Goal: Information Seeking & Learning: Find specific fact

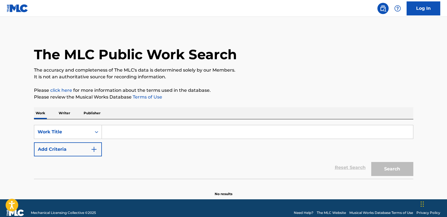
click at [123, 132] on input "Search Form" at bounding box center [257, 131] width 311 height 13
paste input "SERAYATIYEN API [PERSON_NAME]"
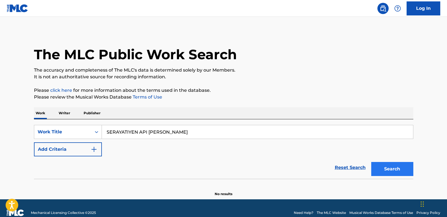
type input "SERAYATIYEN API [PERSON_NAME]"
click at [376, 164] on button "Search" at bounding box center [393, 169] width 42 height 14
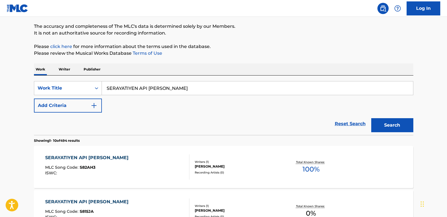
scroll to position [56, 0]
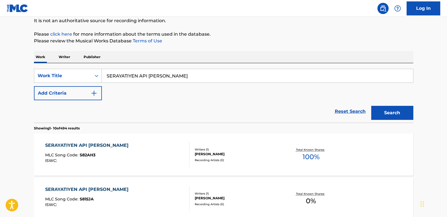
click at [97, 154] on div "MLC Song Code : S82AH3" at bounding box center [88, 156] width 86 height 6
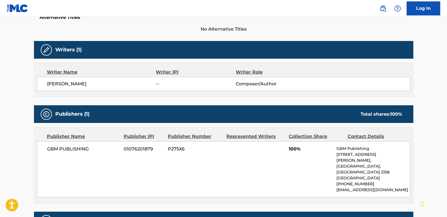
scroll to position [154, 0]
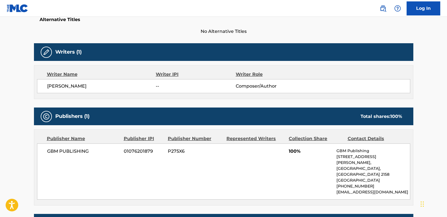
drag, startPoint x: 46, startPoint y: 85, endPoint x: 105, endPoint y: 85, distance: 59.5
click at [105, 85] on div "[PERSON_NAME] -- Composer/Author" at bounding box center [223, 86] width 373 height 14
copy span "[PERSON_NAME]"
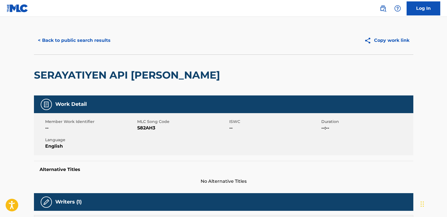
scroll to position [0, 0]
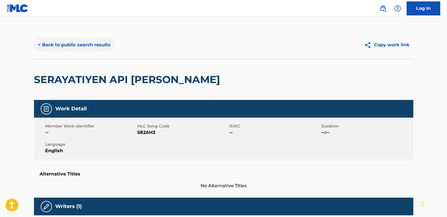
click at [103, 44] on button "< Back to public search results" at bounding box center [74, 45] width 81 height 14
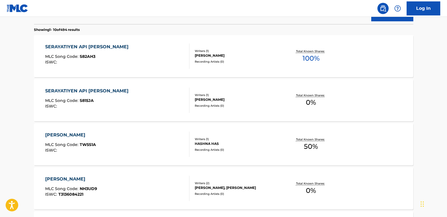
scroll to position [168, 0]
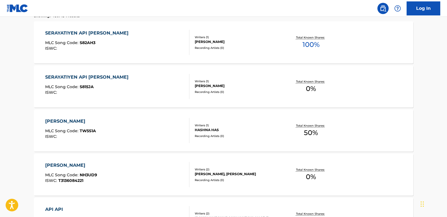
click at [113, 80] on div "SERAYATIYEN API [PERSON_NAME]" at bounding box center [88, 77] width 86 height 7
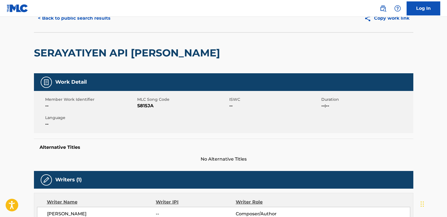
scroll to position [20, 0]
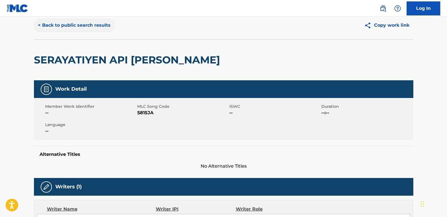
click at [83, 26] on button "< Back to public search results" at bounding box center [74, 25] width 81 height 14
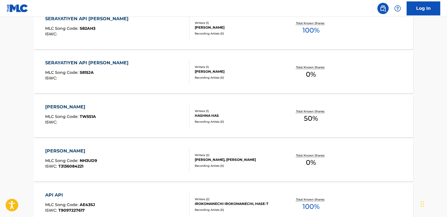
scroll to position [71, 0]
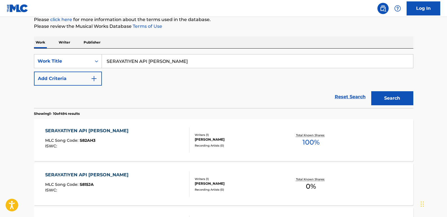
click at [107, 131] on div "SERAYATIYEN API [PERSON_NAME]" at bounding box center [88, 130] width 86 height 7
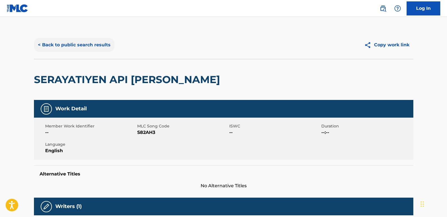
click at [102, 44] on button "< Back to public search results" at bounding box center [74, 45] width 81 height 14
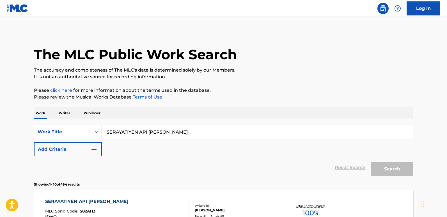
scroll to position [71, 0]
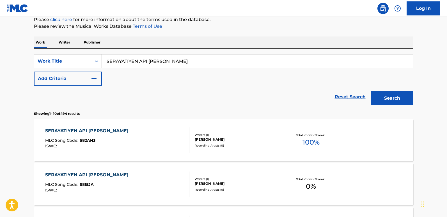
click at [92, 60] on div "Search Form" at bounding box center [97, 60] width 10 height 13
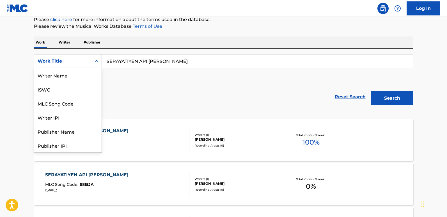
scroll to position [28, 0]
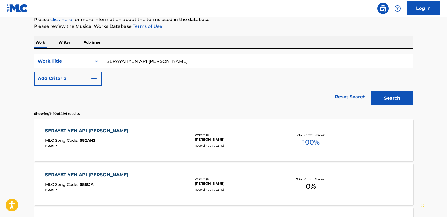
click at [165, 151] on div "SERAYATIYEN API YANENA THURA MLC Song Code : S82AH3 ISWC :" at bounding box center [117, 139] width 144 height 25
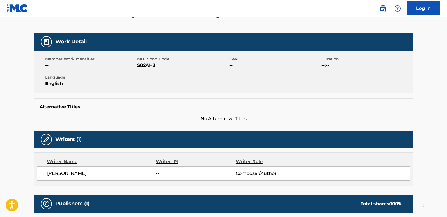
scroll to position [98, 0]
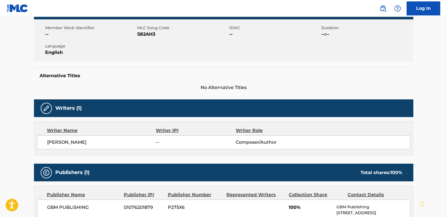
drag, startPoint x: 105, startPoint y: 143, endPoint x: 28, endPoint y: 141, distance: 77.8
click at [28, 141] on div "< Back to public search results Copy work link SERAYATIYEN API [PERSON_NAME] Wo…" at bounding box center [223, 119] width 393 height 373
copy span "[PERSON_NAME]"
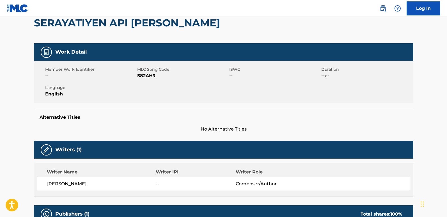
scroll to position [0, 0]
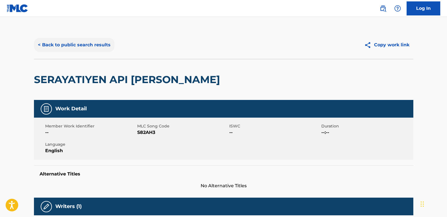
click at [110, 43] on button "< Back to public search results" at bounding box center [74, 45] width 81 height 14
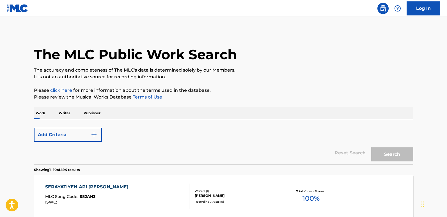
scroll to position [71, 0]
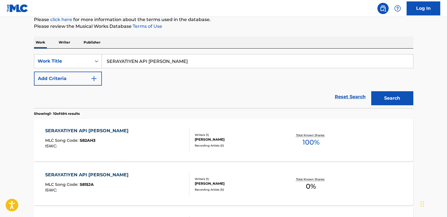
click at [62, 42] on p "Writer" at bounding box center [64, 43] width 15 height 12
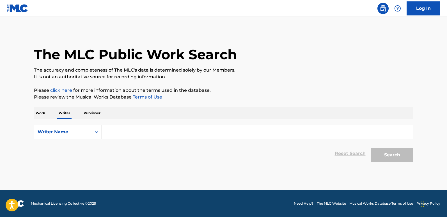
click at [114, 133] on input "Search Form" at bounding box center [257, 131] width 311 height 13
paste input "[PERSON_NAME]"
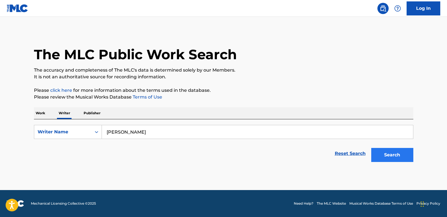
type input "[PERSON_NAME]"
click at [391, 161] on button "Search" at bounding box center [393, 155] width 42 height 14
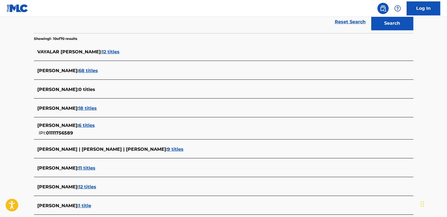
scroll to position [140, 0]
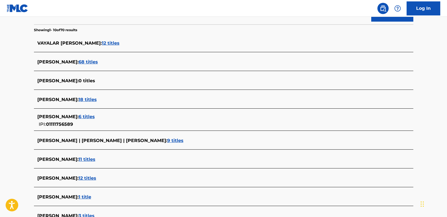
drag, startPoint x: 127, startPoint y: 118, endPoint x: 12, endPoint y: 150, distance: 119.3
click at [12, 150] on main "The MLC Public Work Search The accuracy and completeness of The MLC's data is d…" at bounding box center [223, 66] width 447 height 380
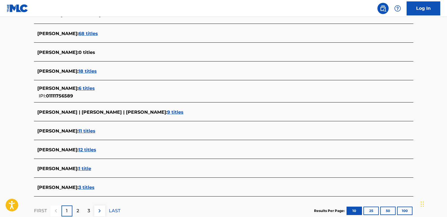
scroll to position [168, 0]
click at [95, 90] on span "6 titles" at bounding box center [87, 88] width 16 height 5
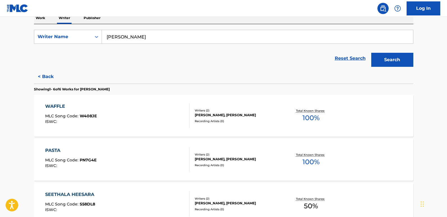
scroll to position [95, 0]
click at [48, 78] on button "< Back" at bounding box center [51, 77] width 34 height 14
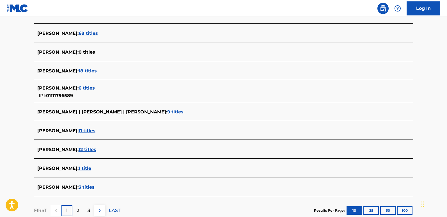
scroll to position [179, 0]
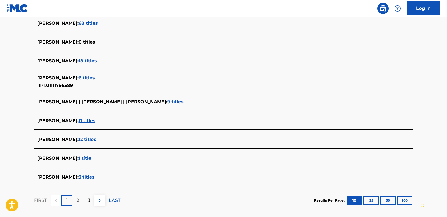
click at [96, 138] on span "12 titles" at bounding box center [88, 139] width 18 height 5
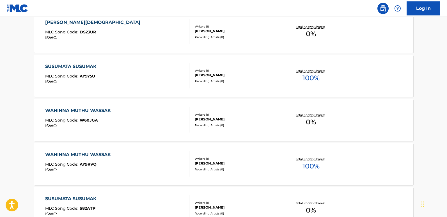
click at [104, 67] on div "SUSUMATA SUSUMAK MLC Song Code : AY9Y5U ISWC :" at bounding box center [117, 75] width 144 height 25
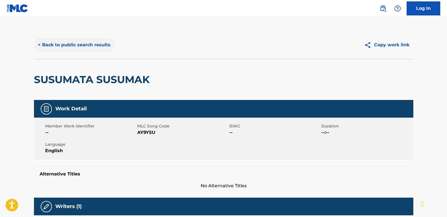
click at [76, 43] on button "< Back to public search results" at bounding box center [74, 45] width 81 height 14
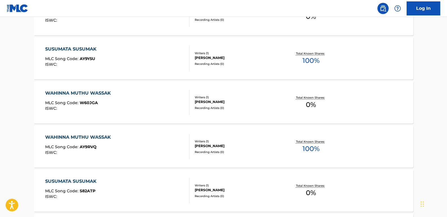
scroll to position [225, 0]
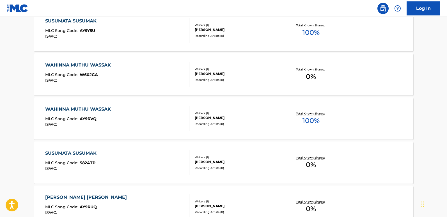
click at [96, 108] on div "WAHINNA MUTHU WASSAK" at bounding box center [79, 109] width 69 height 7
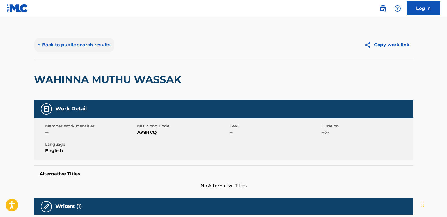
click at [95, 45] on button "< Back to public search results" at bounding box center [74, 45] width 81 height 14
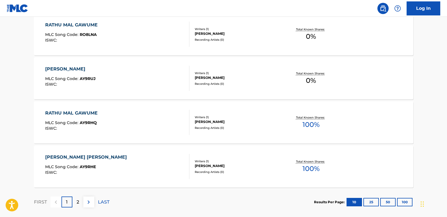
scroll to position [470, 0]
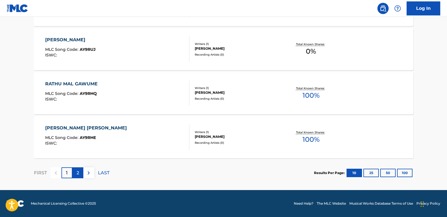
click at [78, 174] on p "2" at bounding box center [78, 173] width 3 height 7
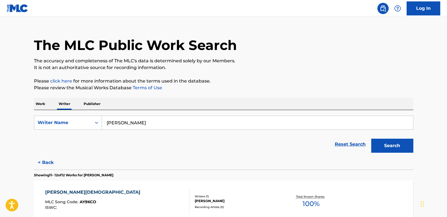
scroll to position [118, 0]
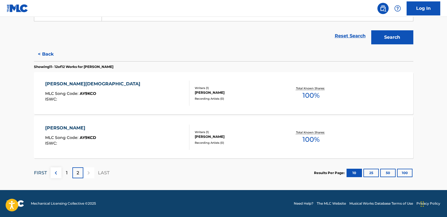
click at [41, 175] on p "FIRST" at bounding box center [40, 173] width 13 height 7
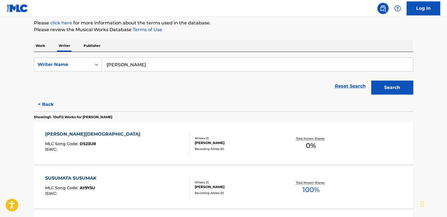
scroll to position [0, 0]
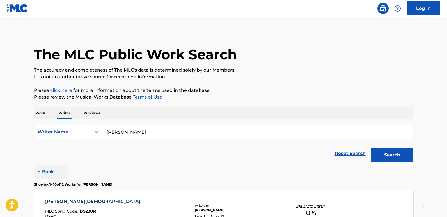
click at [47, 171] on button "< Back" at bounding box center [51, 172] width 34 height 14
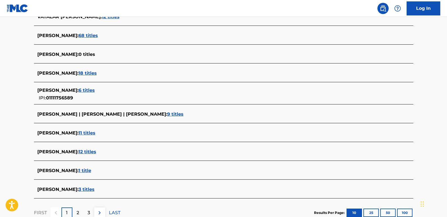
scroll to position [168, 0]
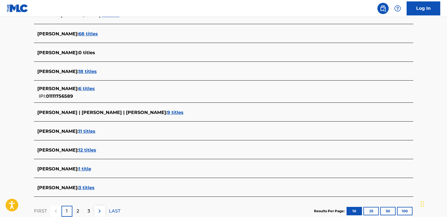
click at [95, 133] on span "11 titles" at bounding box center [87, 131] width 17 height 5
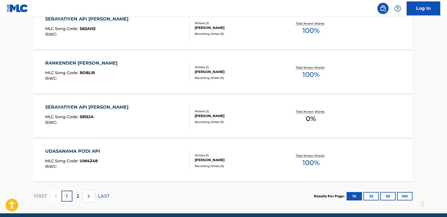
scroll to position [449, 0]
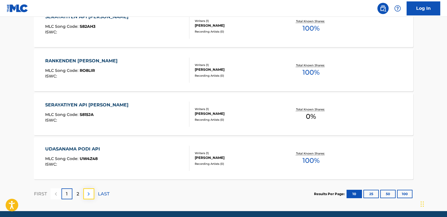
click at [88, 195] on img at bounding box center [88, 194] width 7 height 7
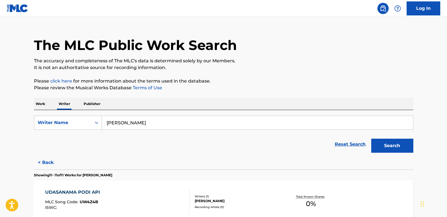
scroll to position [74, 0]
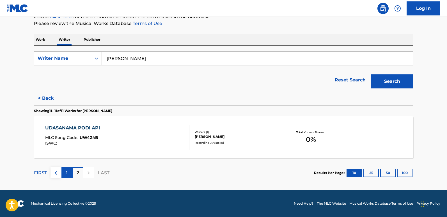
click at [65, 168] on div "1" at bounding box center [66, 172] width 11 height 11
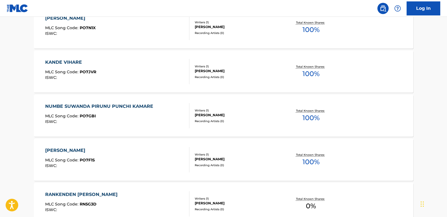
scroll to position [140, 0]
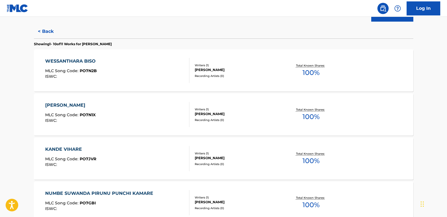
click at [89, 61] on div "WESSANTHARA BISO" at bounding box center [71, 61] width 53 height 7
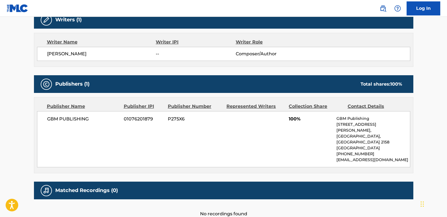
scroll to position [197, 0]
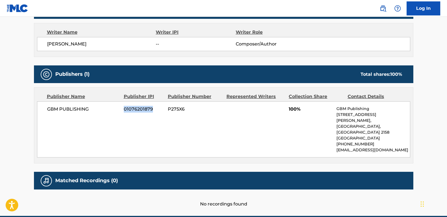
drag, startPoint x: 122, startPoint y: 109, endPoint x: 154, endPoint y: 110, distance: 32.3
click at [154, 110] on div "GBM PUBLISHING 01076201879 P275X6 100% GBM Publishing [STREET_ADDRESS][PERSON_N…" at bounding box center [223, 129] width 373 height 56
copy div "01076201879"
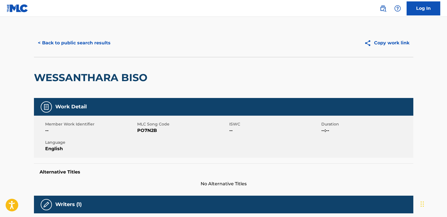
scroll to position [0, 0]
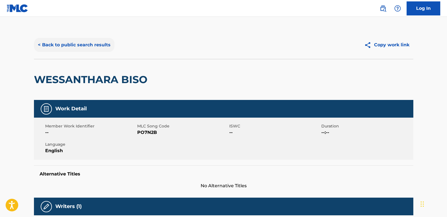
click at [104, 43] on button "< Back to public search results" at bounding box center [74, 45] width 81 height 14
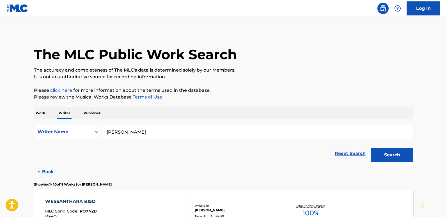
click at [94, 112] on p "Publisher" at bounding box center [92, 113] width 20 height 12
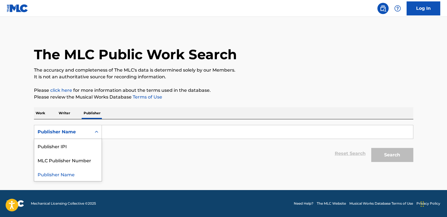
click at [94, 133] on icon "Search Form" at bounding box center [97, 132] width 6 height 6
click at [86, 143] on div "Publisher IPI" at bounding box center [67, 146] width 67 height 14
click at [112, 132] on input "Search Form" at bounding box center [257, 131] width 311 height 13
paste input "01076201879"
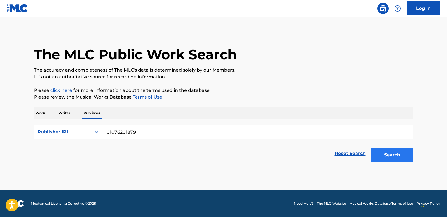
type input "01076201879"
click at [384, 152] on button "Search" at bounding box center [393, 155] width 42 height 14
click at [378, 162] on button "Search" at bounding box center [393, 155] width 42 height 14
click at [351, 156] on link "Reset Search" at bounding box center [350, 153] width 37 height 12
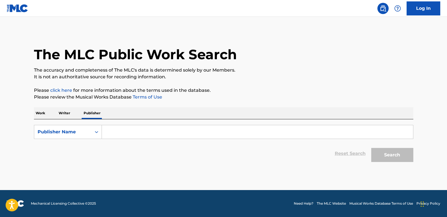
click at [63, 113] on p "Writer" at bounding box center [64, 113] width 15 height 12
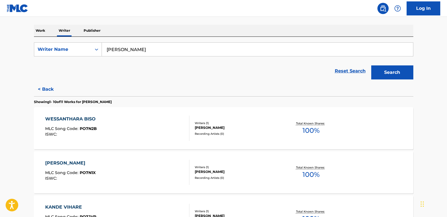
scroll to position [84, 0]
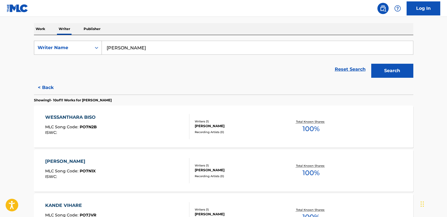
drag, startPoint x: 170, startPoint y: 47, endPoint x: 77, endPoint y: 43, distance: 92.8
click at [77, 43] on div "SearchWithCriteriaadb3d704-d034-4c2e-8670-458bda64598b Writer Name [PERSON_NAME]" at bounding box center [224, 48] width 380 height 14
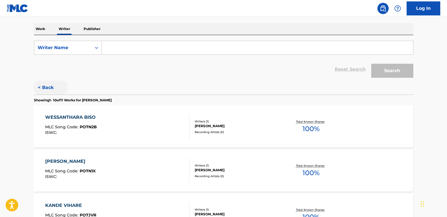
click at [51, 86] on button "< Back" at bounding box center [51, 88] width 34 height 14
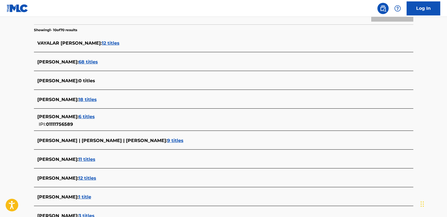
scroll to position [168, 0]
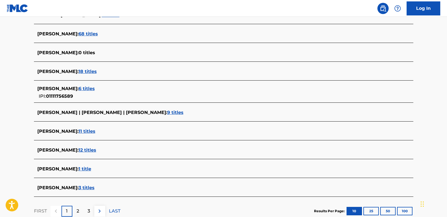
click at [95, 133] on span "11 titles" at bounding box center [87, 131] width 17 height 5
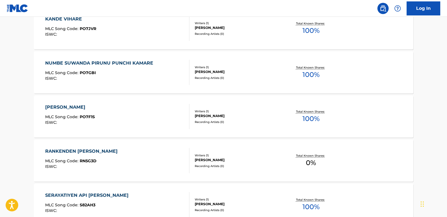
scroll to position [281, 0]
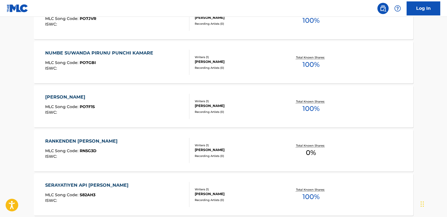
click at [93, 147] on div "RANKENDEN [PERSON_NAME] MLC Song Code : RN5G3D ISWC :" at bounding box center [82, 150] width 75 height 25
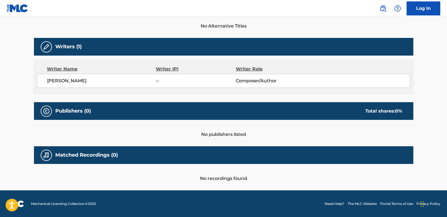
scroll to position [160, 0]
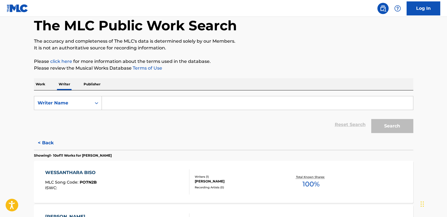
scroll to position [56, 0]
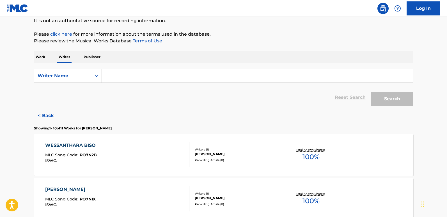
click at [81, 147] on div "WESSANTHARA BISO" at bounding box center [71, 145] width 53 height 7
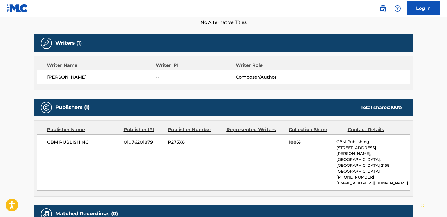
scroll to position [168, 0]
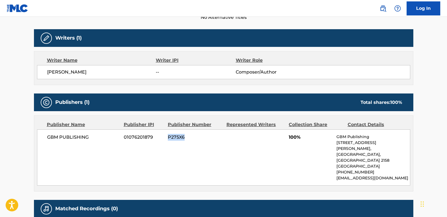
drag, startPoint x: 185, startPoint y: 139, endPoint x: 168, endPoint y: 139, distance: 16.8
click at [168, 139] on span "P275X6" at bounding box center [195, 137] width 54 height 7
copy span "P275X6"
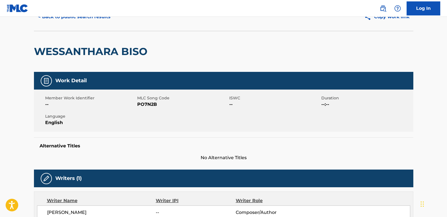
scroll to position [0, 0]
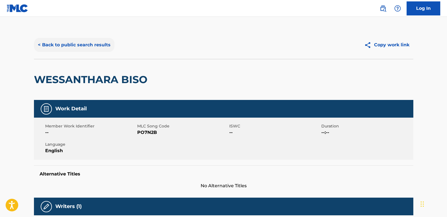
click at [88, 50] on button "< Back to public search results" at bounding box center [74, 45] width 81 height 14
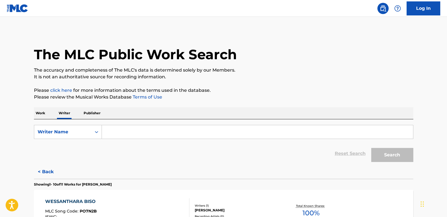
click at [34, 115] on p "Work" at bounding box center [40, 113] width 13 height 12
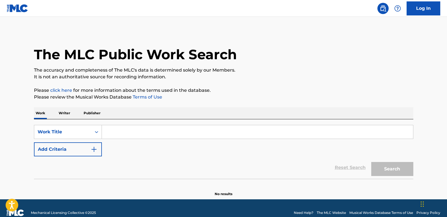
click at [66, 113] on p "Writer" at bounding box center [64, 113] width 15 height 12
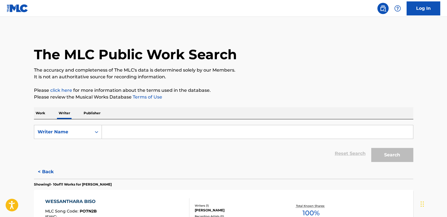
click at [95, 118] on p "Publisher" at bounding box center [92, 113] width 20 height 12
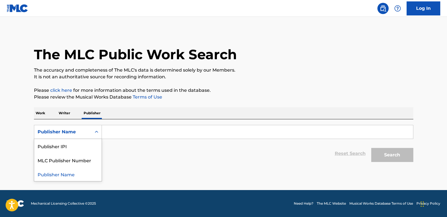
click at [99, 130] on div "Search Form" at bounding box center [97, 132] width 10 height 10
click at [85, 163] on div "MLC Publisher Number" at bounding box center [67, 160] width 67 height 14
click at [119, 135] on input "Search Form" at bounding box center [257, 131] width 311 height 13
paste input "P275X6"
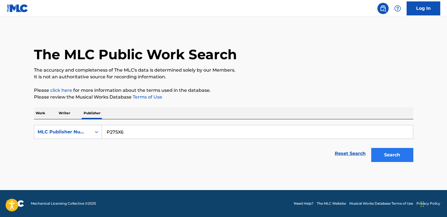
type input "P275X6"
click at [398, 150] on button "Search" at bounding box center [393, 155] width 42 height 14
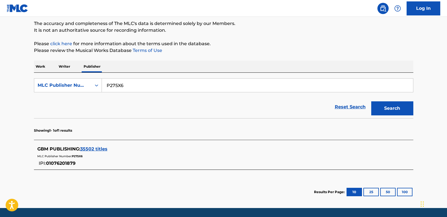
scroll to position [56, 0]
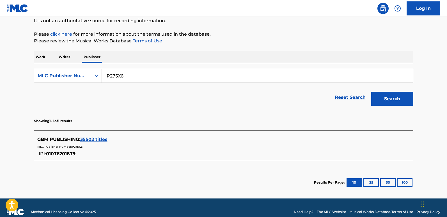
click at [95, 141] on span "35502 titles" at bounding box center [93, 139] width 27 height 5
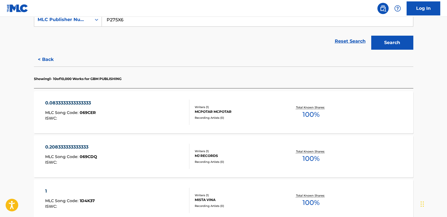
scroll to position [140, 0]
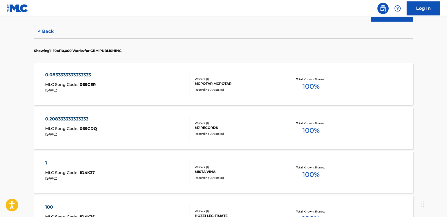
click at [77, 74] on div "0.0833333333333333" at bounding box center [70, 75] width 51 height 7
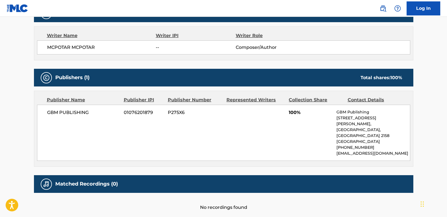
scroll to position [197, 0]
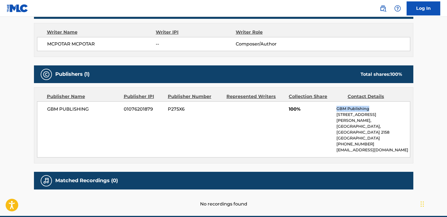
drag, startPoint x: 336, startPoint y: 108, endPoint x: 378, endPoint y: 110, distance: 42.2
click at [378, 110] on div "GBM PUBLISHING 01076201879 P275X6 100% GBM Publishing [STREET_ADDRESS][PERSON_N…" at bounding box center [223, 129] width 373 height 56
copy p "GBM Publishing"
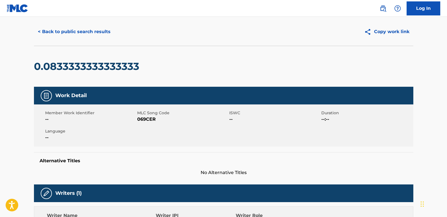
scroll to position [0, 0]
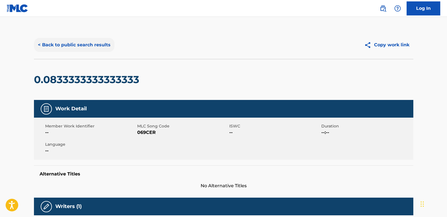
click at [82, 47] on button "< Back to public search results" at bounding box center [74, 45] width 81 height 14
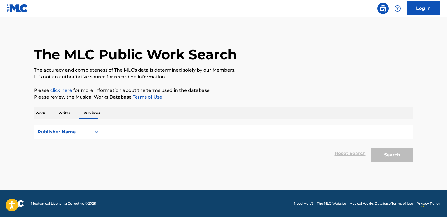
click at [62, 115] on p "Writer" at bounding box center [64, 113] width 15 height 12
click at [99, 131] on icon "Search Form" at bounding box center [97, 132] width 6 height 6
click at [36, 114] on p "Work" at bounding box center [40, 113] width 13 height 12
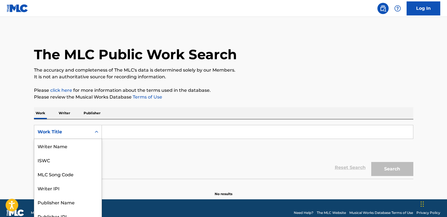
click at [97, 135] on div "8 results available. Use Up and Down to choose options, press Enter to select t…" at bounding box center [68, 132] width 68 height 14
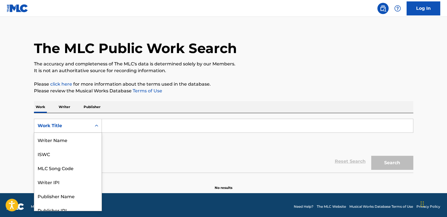
scroll to position [28, 0]
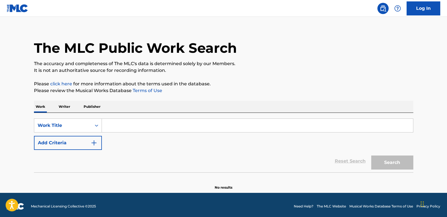
click at [65, 104] on p "Writer" at bounding box center [64, 107] width 15 height 12
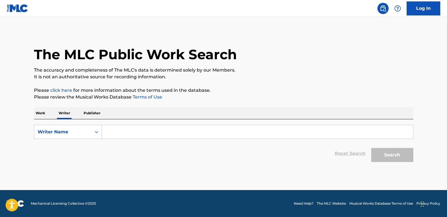
click at [118, 130] on input "Search Form" at bounding box center [257, 131] width 311 height 13
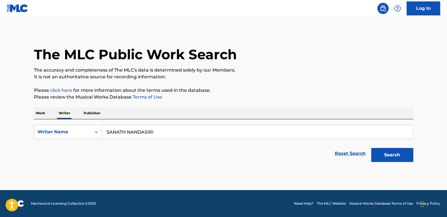
type input "SANATH NANDASIRI"
click at [414, 163] on div "The MLC Public Work Search The accuracy and completeness of The MLC's data is d…" at bounding box center [223, 98] width 393 height 134
click at [401, 161] on button "Search" at bounding box center [393, 155] width 42 height 14
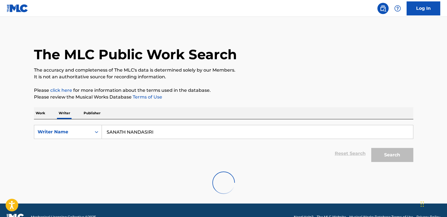
click at [381, 152] on div "Search" at bounding box center [391, 153] width 45 height 22
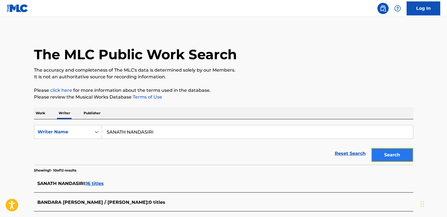
click at [384, 157] on button "Search" at bounding box center [393, 155] width 42 height 14
click at [385, 157] on button "Search" at bounding box center [393, 155] width 42 height 14
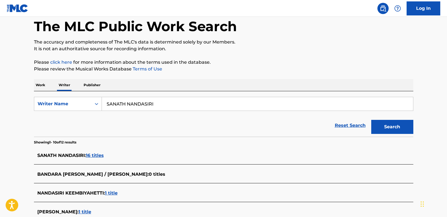
scroll to position [56, 0]
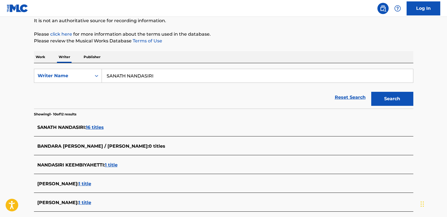
click at [104, 125] on span "16 titles" at bounding box center [95, 127] width 18 height 5
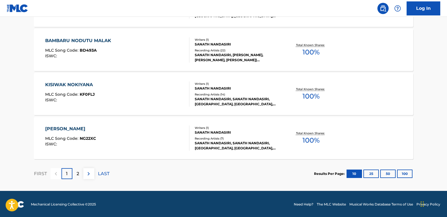
scroll to position [470, 0]
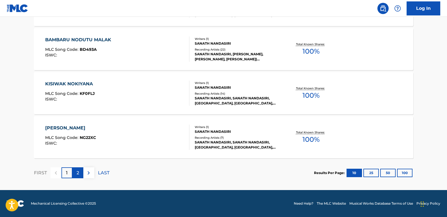
click at [77, 174] on p "2" at bounding box center [78, 173] width 3 height 7
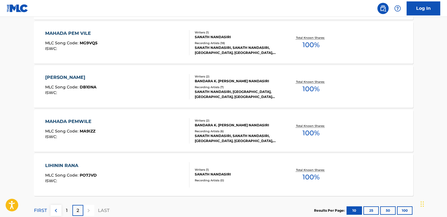
scroll to position [266, 0]
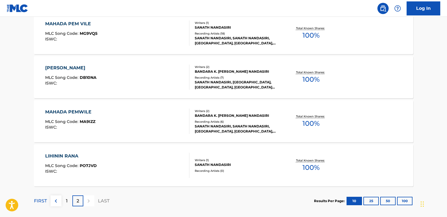
click at [167, 127] on div "MAHADA PEMWILE MLC Song Code : MA9IZZ ISWC :" at bounding box center [117, 121] width 144 height 25
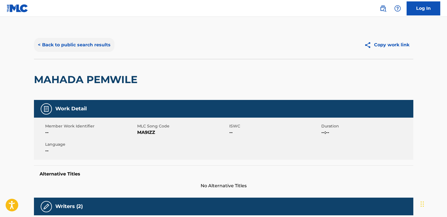
click at [105, 41] on button "< Back to public search results" at bounding box center [74, 45] width 81 height 14
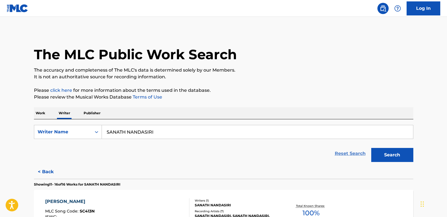
click at [345, 154] on link "Reset Search" at bounding box center [350, 153] width 37 height 12
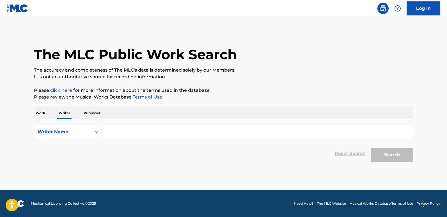
click at [107, 131] on input "Search Form" at bounding box center [257, 131] width 311 height 13
click at [117, 134] on input "Search Form" at bounding box center [257, 131] width 311 height 13
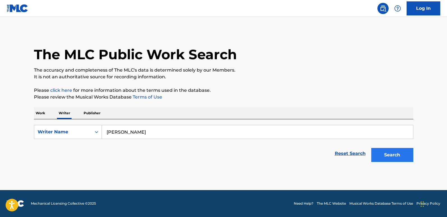
type input "AJANTHA RANASINGHE"
click at [392, 152] on button "Search" at bounding box center [393, 155] width 42 height 14
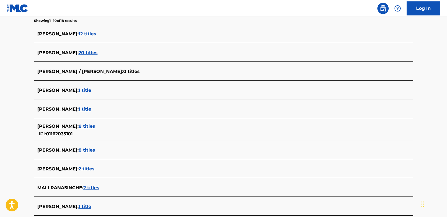
scroll to position [112, 0]
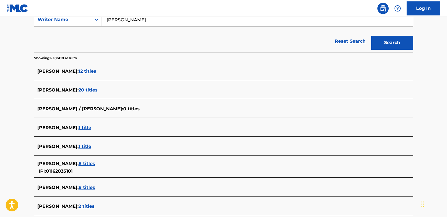
click at [102, 87] on div "AJANTHA RANASINGHE : 20 titles" at bounding box center [216, 90] width 358 height 7
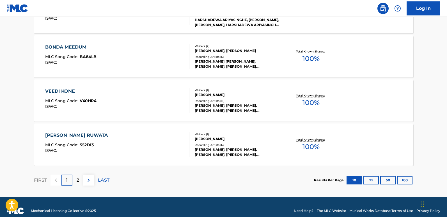
scroll to position [470, 0]
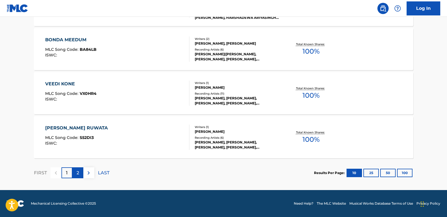
click at [76, 174] on div "2" at bounding box center [77, 172] width 11 height 11
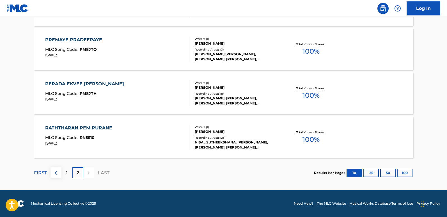
click at [211, 144] on div "NISAL SUTHEEKSHANA, AJANTHA RANASINGHE, AJANTHA RANASINGHE, AJANTHA RANASINGHE,…" at bounding box center [237, 145] width 85 height 10
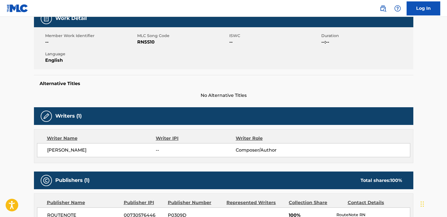
scroll to position [33, 0]
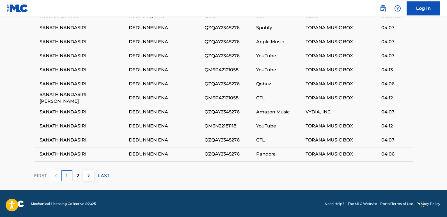
scroll to position [370, 0]
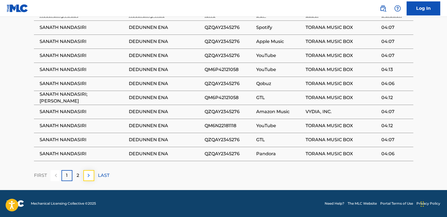
click at [86, 175] on img at bounding box center [88, 175] width 7 height 7
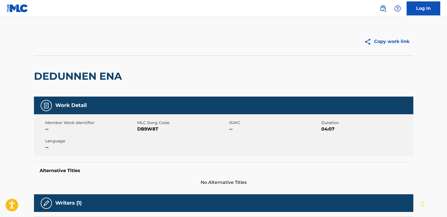
scroll to position [0, 0]
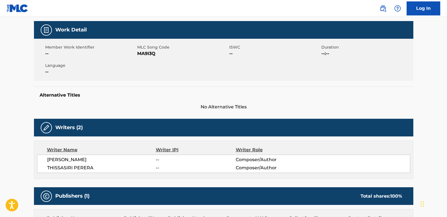
scroll to position [78, 0]
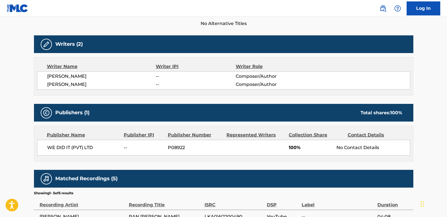
scroll to position [149, 0]
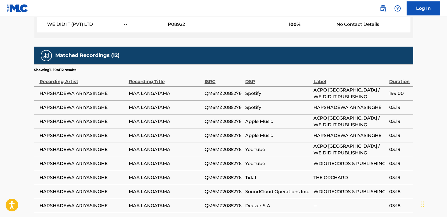
scroll to position [360, 0]
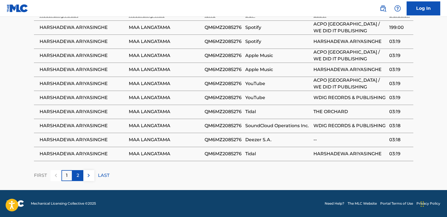
click at [76, 177] on div "2" at bounding box center [77, 175] width 11 height 11
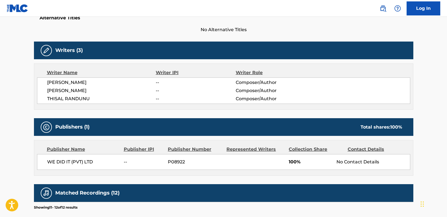
scroll to position [16, 0]
